Goal: Information Seeking & Learning: Learn about a topic

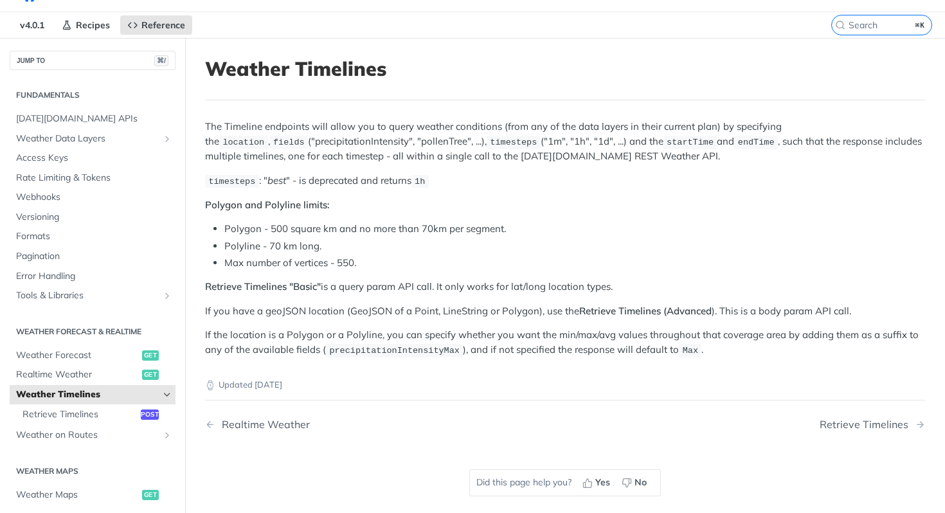
scroll to position [91, 0]
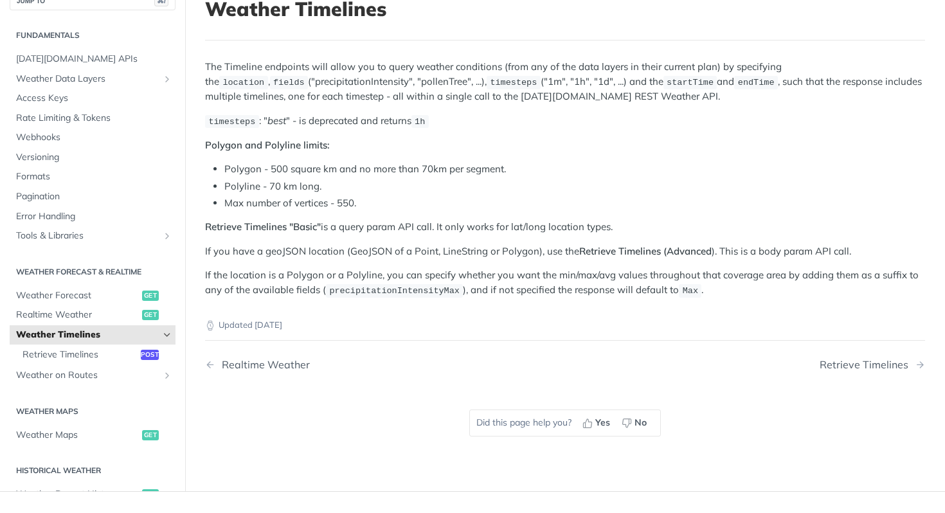
click at [162, 337] on icon "Hide subpages for Weather Timelines" at bounding box center [167, 335] width 10 height 10
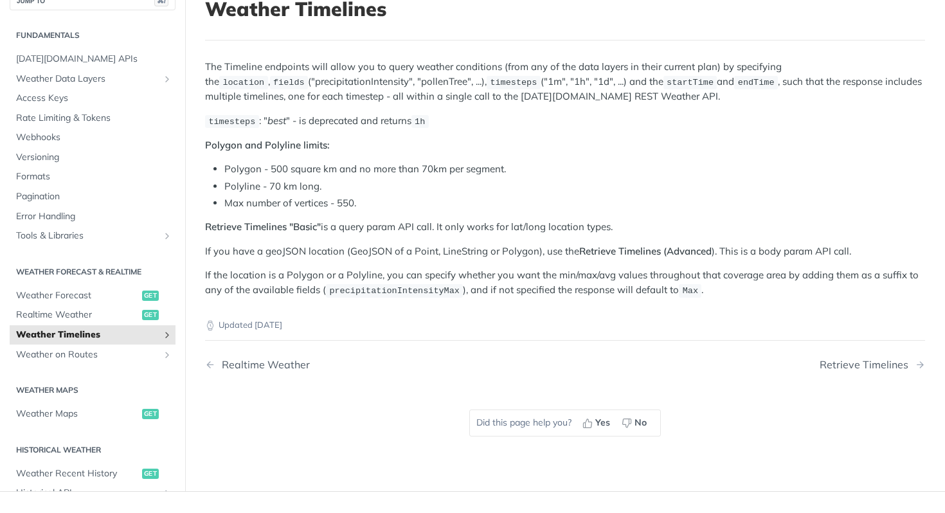
click at [162, 337] on icon "Show subpages for Weather Timelines" at bounding box center [167, 335] width 10 height 10
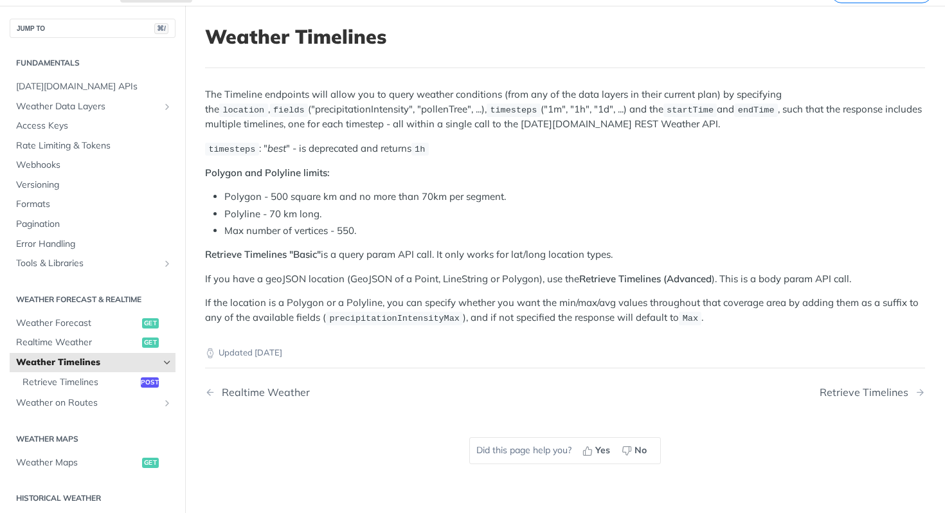
scroll to position [62, 0]
click at [78, 344] on span "Realtime Weather" at bounding box center [77, 343] width 123 height 13
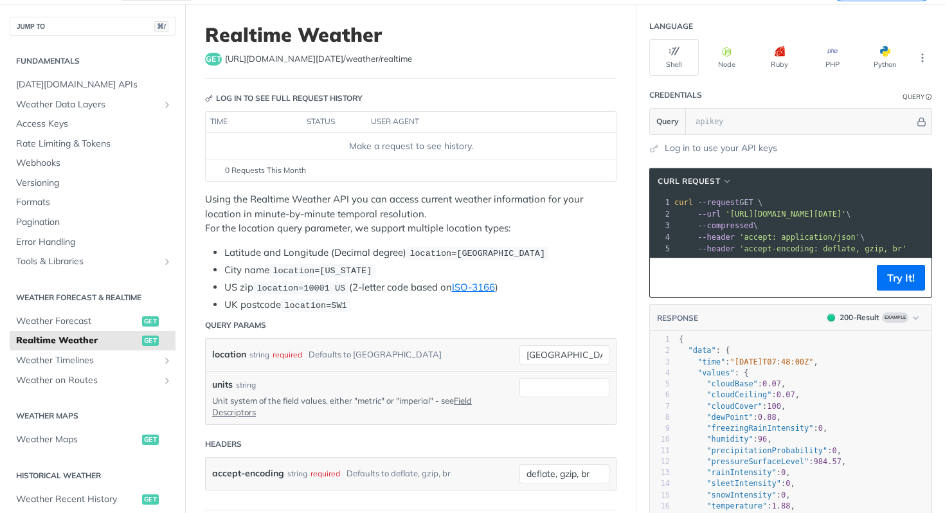
scroll to position [58, 0]
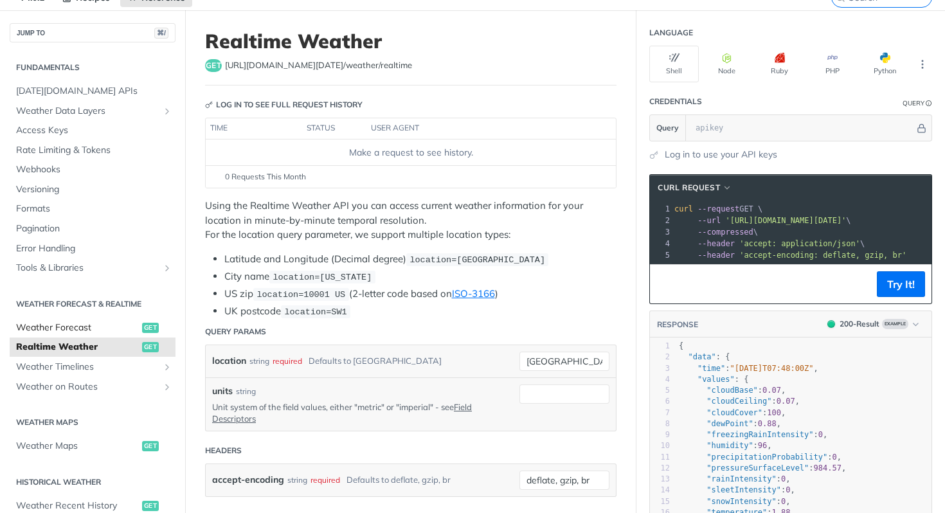
click at [54, 323] on span "Weather Forecast" at bounding box center [77, 327] width 123 height 13
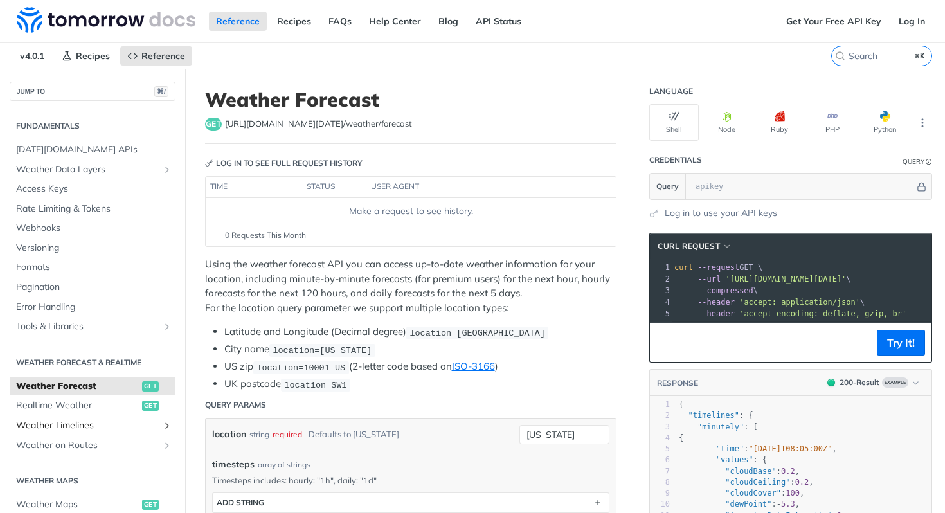
click at [98, 426] on span "Weather Timelines" at bounding box center [87, 425] width 143 height 13
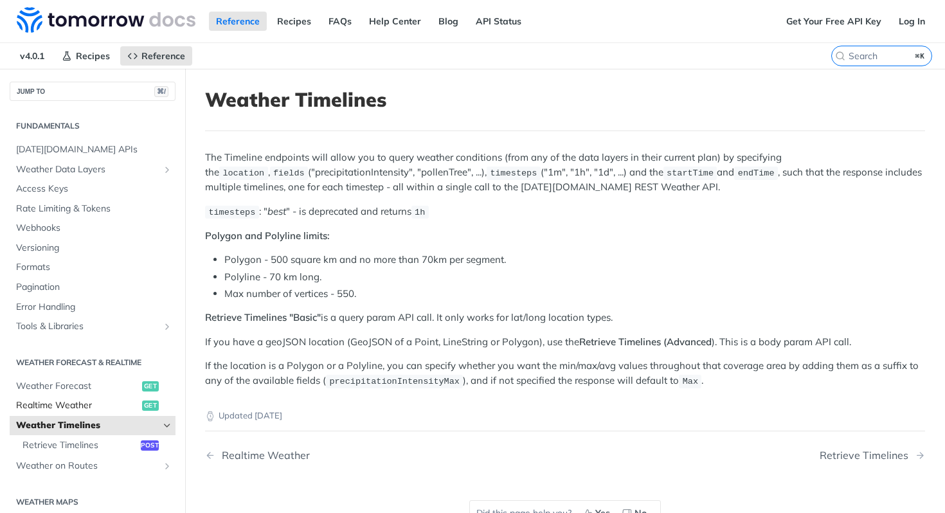
click at [75, 406] on span "Realtime Weather" at bounding box center [77, 405] width 123 height 13
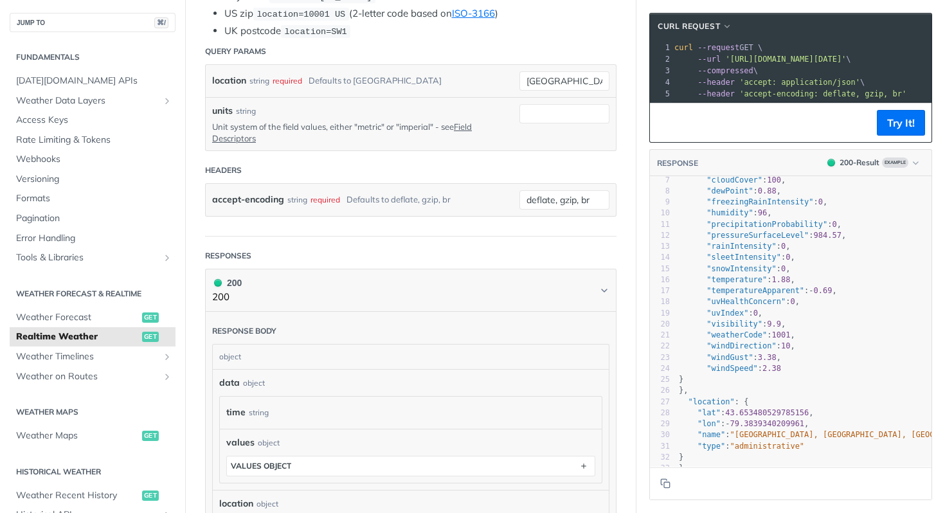
scroll to position [71, 0]
type textarea "windGust": 3.38,"
drag, startPoint x: 790, startPoint y: 370, endPoint x: 703, endPoint y: 369, distance: 86.8
click at [703, 363] on pre ""windGust" : 3.38 ," at bounding box center [841, 357] width 330 height 11
click at [811, 385] on pre "}" at bounding box center [841, 379] width 330 height 11
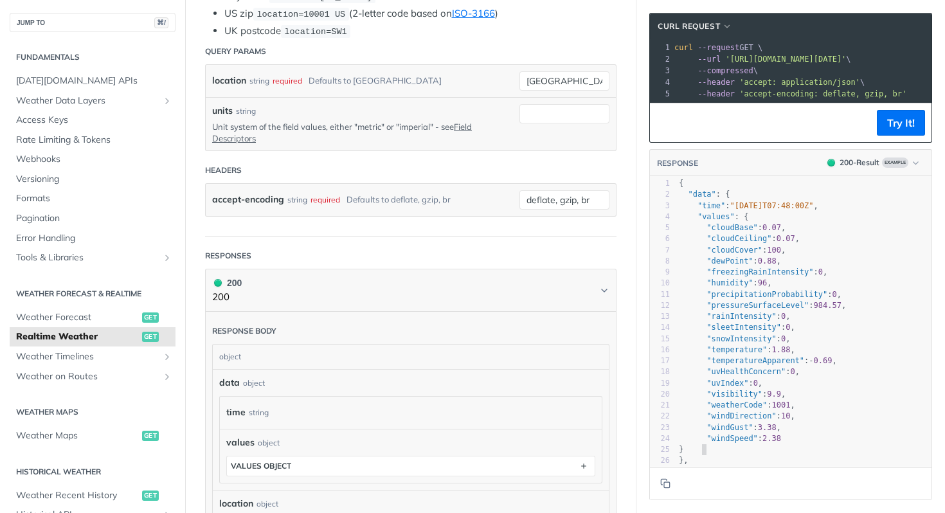
scroll to position [0, 0]
click at [79, 321] on span "Weather Forecast" at bounding box center [77, 317] width 123 height 13
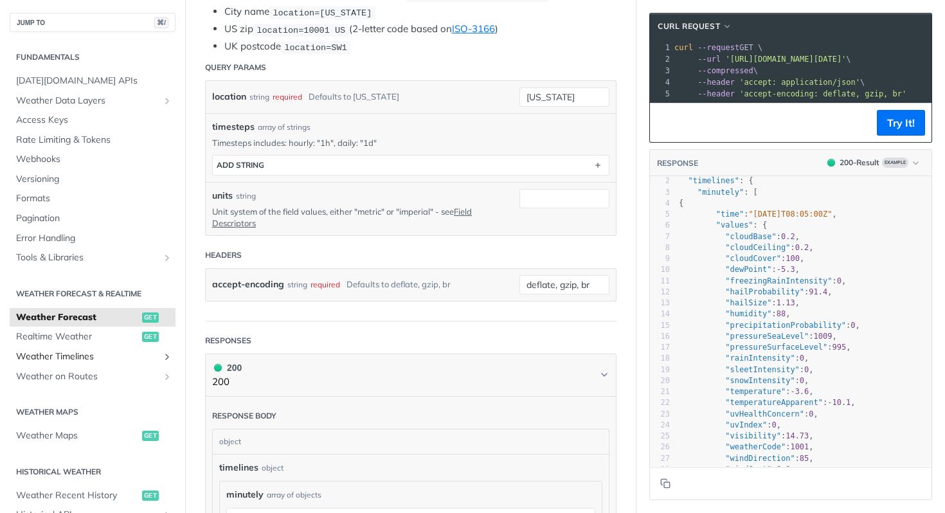
click at [63, 348] on link "Weather Timelines" at bounding box center [93, 356] width 166 height 19
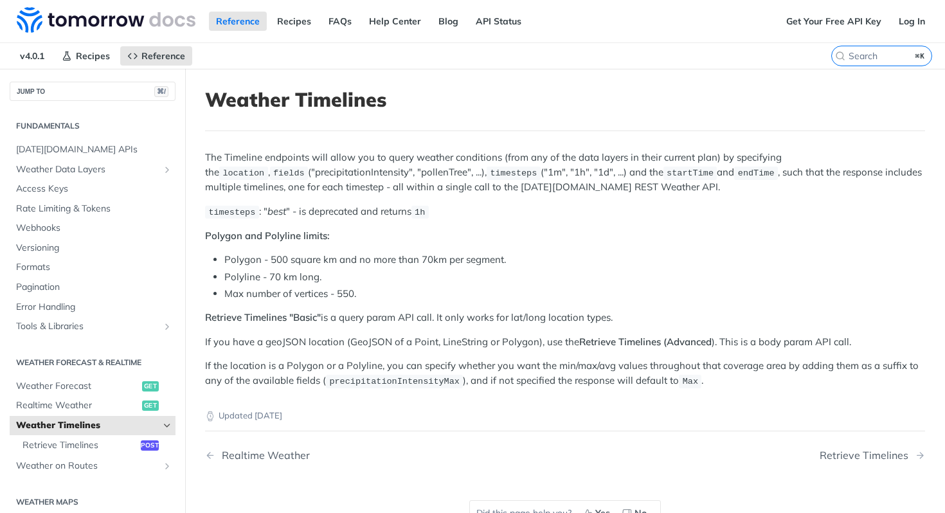
click at [767, 174] on p "The Timeline endpoints will allow you to query weather conditions (from any of …" at bounding box center [565, 172] width 720 height 44
click at [489, 305] on div "The Timeline endpoints will allow you to query weather conditions (from any of …" at bounding box center [565, 269] width 720 height 238
